Goal: Obtain resource: Obtain resource

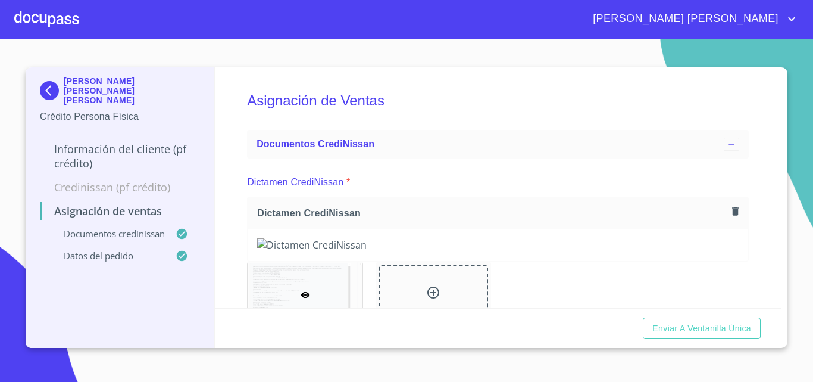
scroll to position [179, 0]
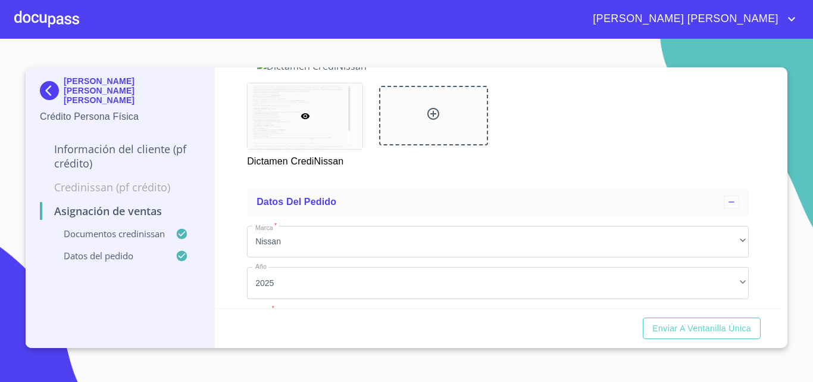
click at [55, 20] on div at bounding box center [46, 19] width 65 height 38
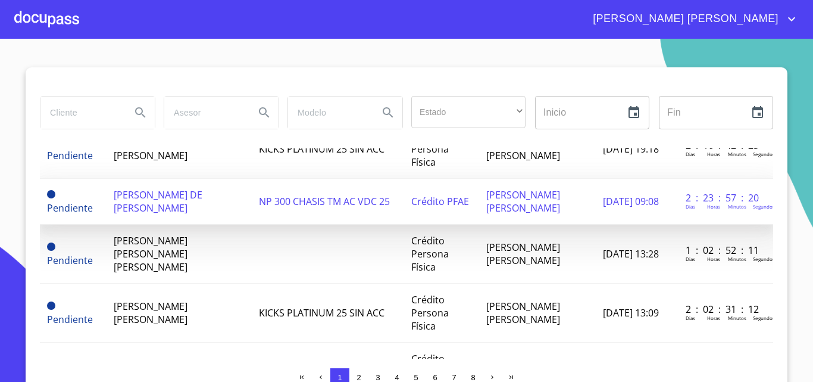
scroll to position [238, 0]
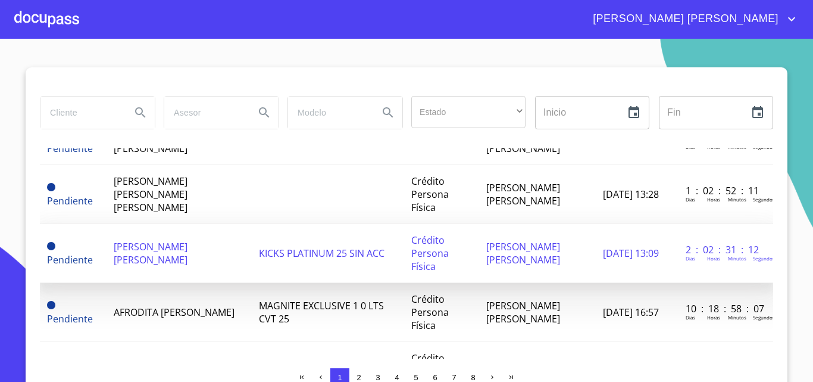
click at [180, 264] on span "[PERSON_NAME] [PERSON_NAME]" at bounding box center [151, 253] width 74 height 26
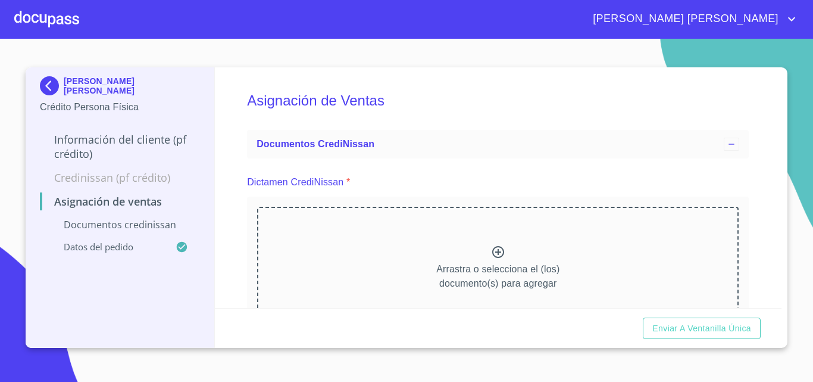
click at [492, 251] on icon at bounding box center [498, 252] width 14 height 14
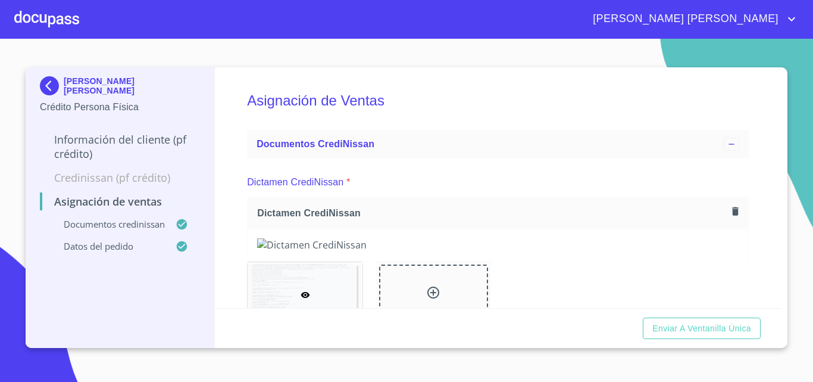
click at [49, 19] on div at bounding box center [46, 19] width 65 height 38
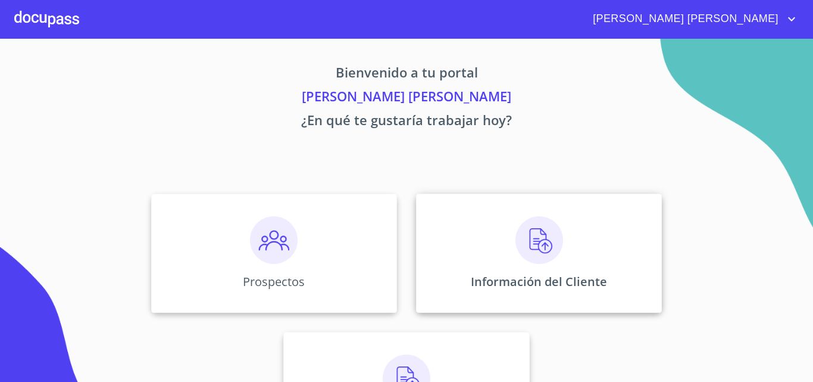
click at [488, 238] on div "Información del Cliente" at bounding box center [539, 252] width 246 height 119
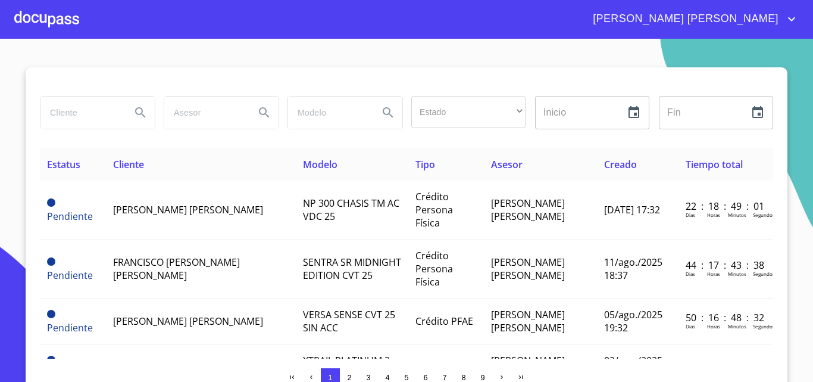
click at [97, 111] on input "search" at bounding box center [80, 112] width 81 height 32
type input "[PERSON_NAME]"
click at [135, 113] on icon "Search" at bounding box center [140, 112] width 14 height 14
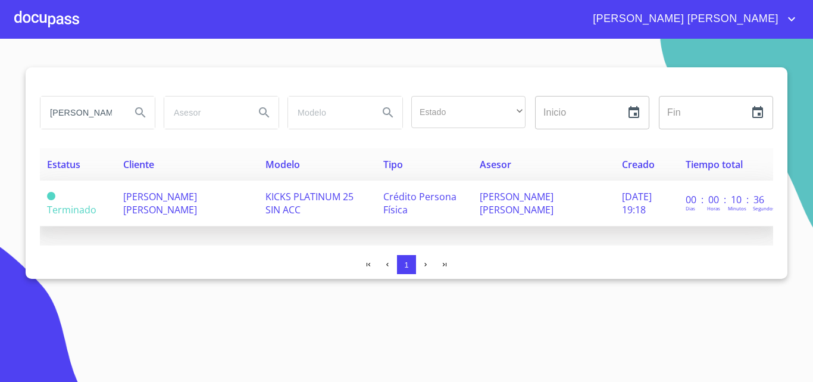
click at [177, 201] on span "[PERSON_NAME] [PERSON_NAME]" at bounding box center [160, 203] width 74 height 26
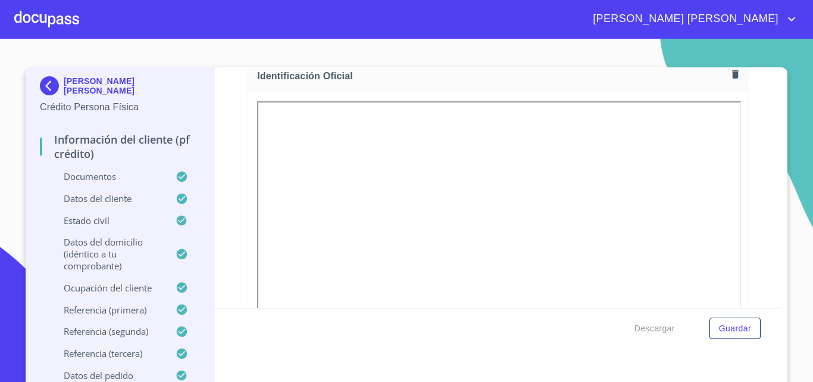
click at [787, 192] on section "[PERSON_NAME] [PERSON_NAME] Crédito Persona Física Información del cliente (PF …" at bounding box center [406, 210] width 813 height 343
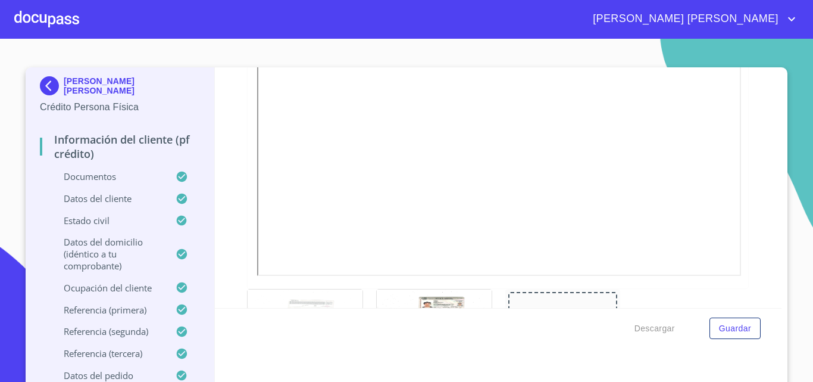
scroll to position [357, 0]
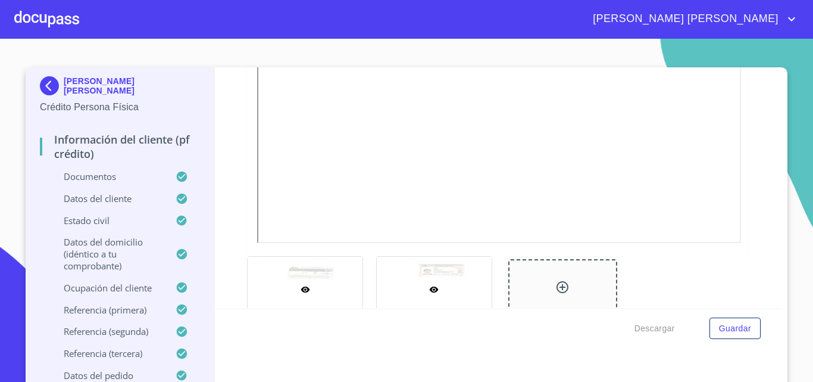
click at [466, 269] on div at bounding box center [434, 289] width 115 height 65
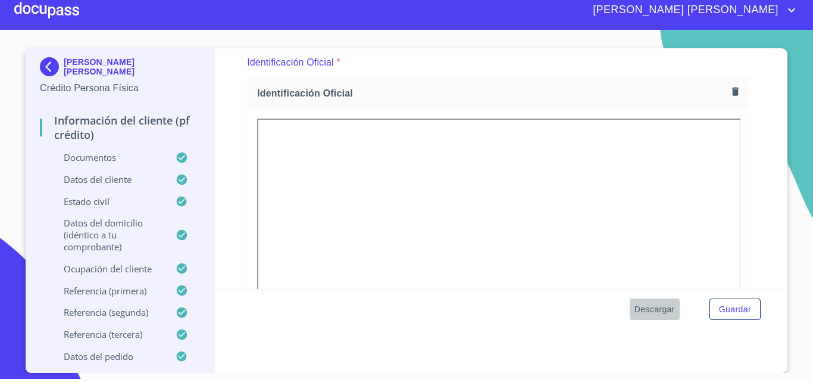
click at [656, 303] on span "Descargar" at bounding box center [655, 309] width 40 height 15
click at [653, 308] on span "Descargar" at bounding box center [655, 309] width 40 height 15
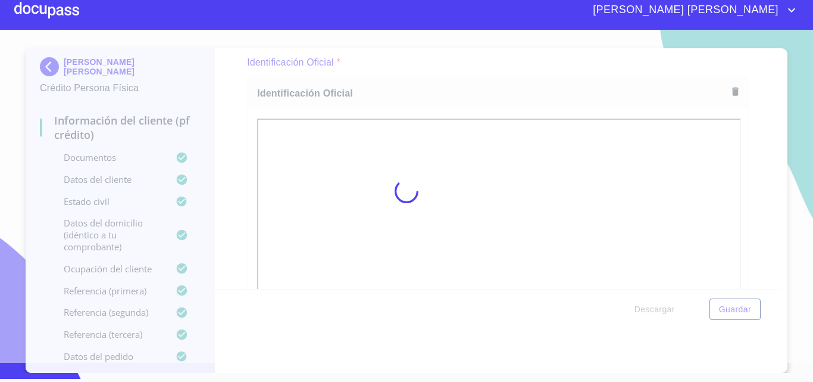
click at [785, 197] on div at bounding box center [406, 191] width 813 height 343
click at [770, 207] on div at bounding box center [406, 191] width 813 height 343
click at [760, 209] on div at bounding box center [406, 191] width 813 height 343
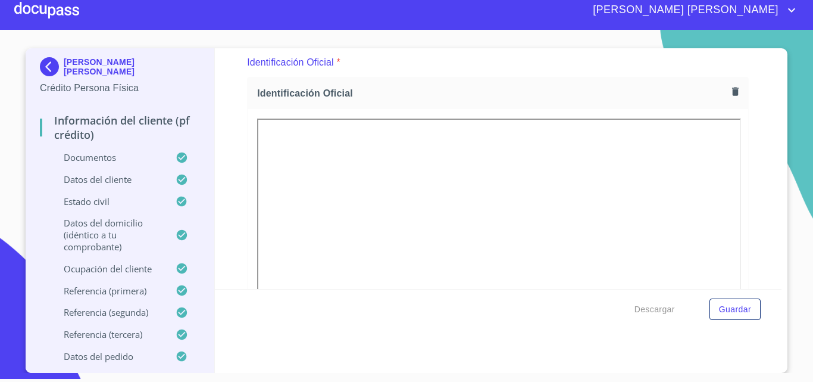
drag, startPoint x: 525, startPoint y: 76, endPoint x: 540, endPoint y: 91, distance: 21.0
click at [525, 77] on div "Identificación Oficial" at bounding box center [498, 264] width 502 height 375
